Goal: Find specific page/section: Find specific page/section

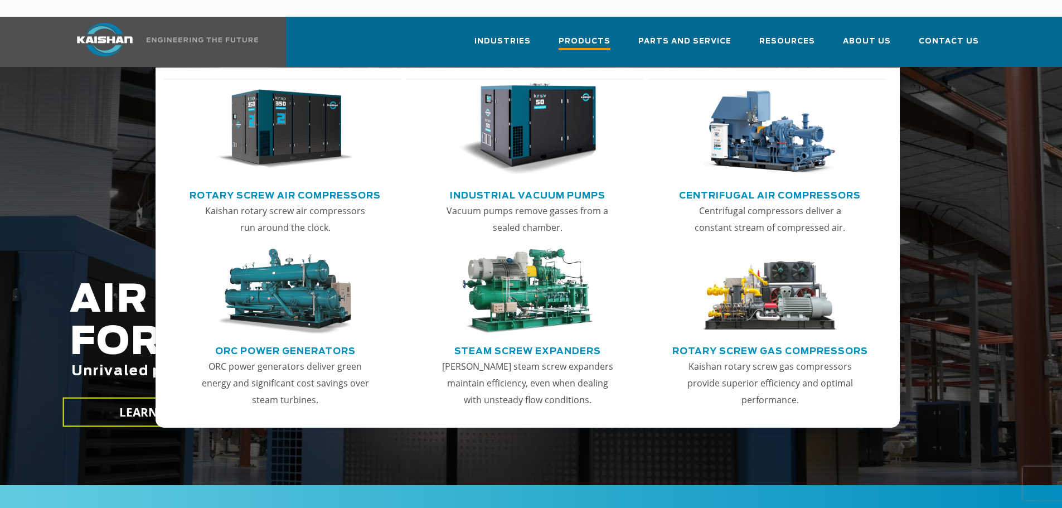
click at [580, 27] on link "Products" at bounding box center [585, 47] width 52 height 40
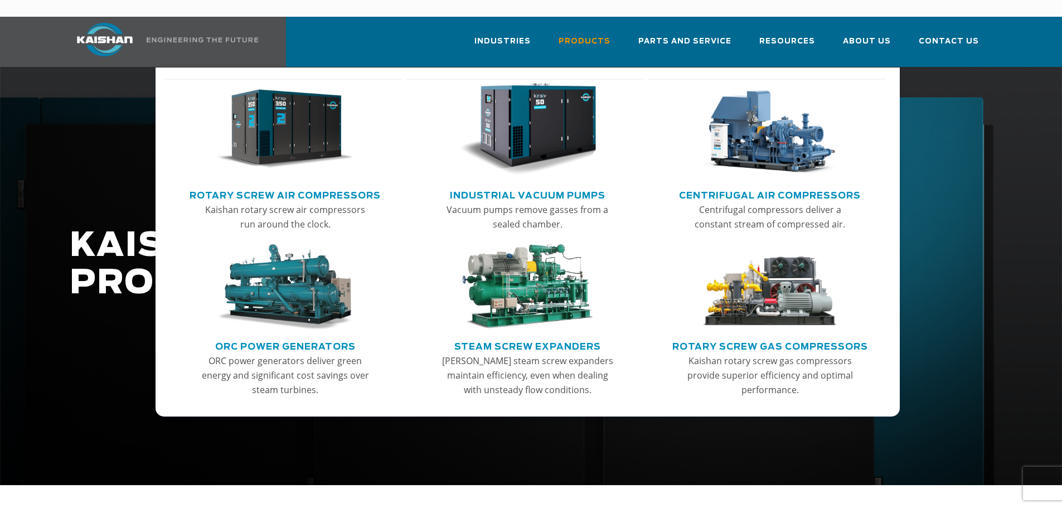
click at [275, 186] on link "Rotary Screw Air Compressors" at bounding box center [285, 194] width 191 height 17
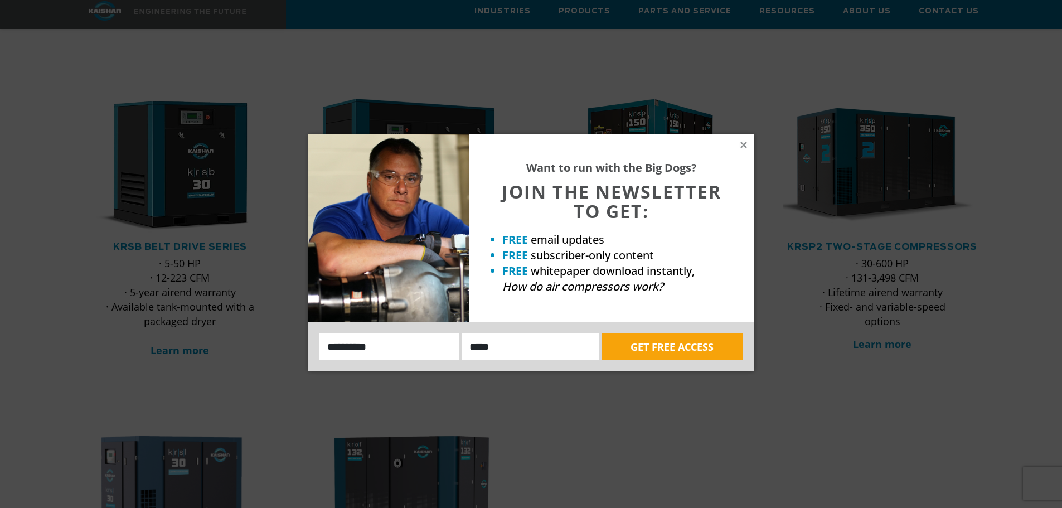
scroll to position [167, 0]
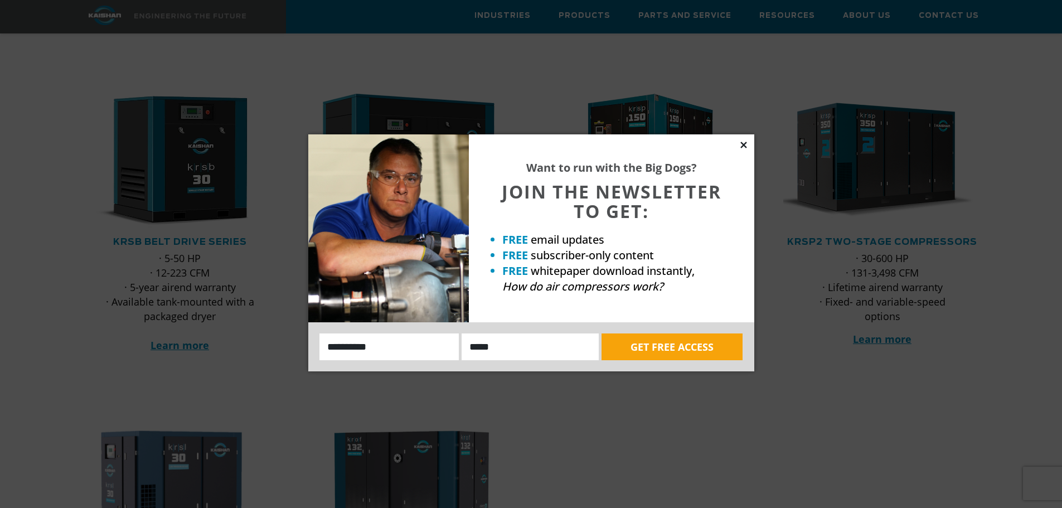
click at [746, 144] on icon at bounding box center [744, 145] width 10 height 10
